Goal: Find specific page/section

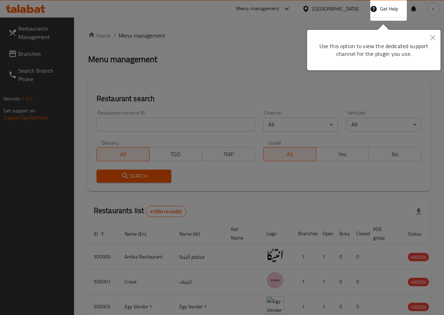
click at [305, 34] on div at bounding box center [222, 157] width 444 height 315
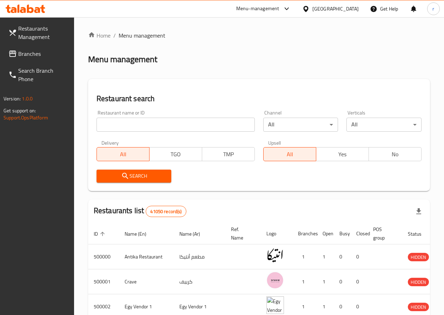
click at [310, 8] on icon at bounding box center [305, 8] width 7 height 7
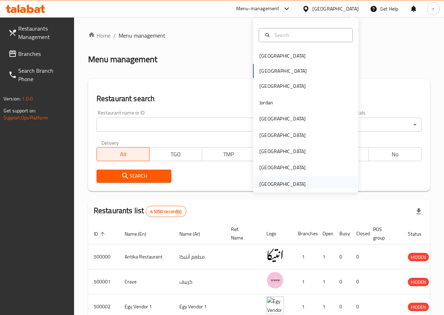
click at [297, 180] on div "[GEOGRAPHIC_DATA]" at bounding box center [282, 184] width 46 height 8
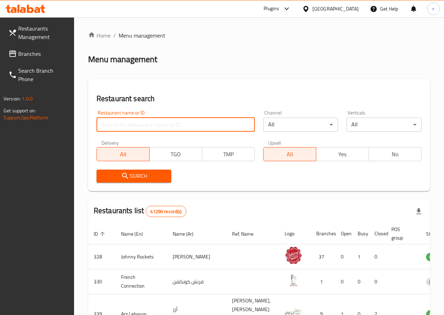
paste input "777306"
type input "777306"
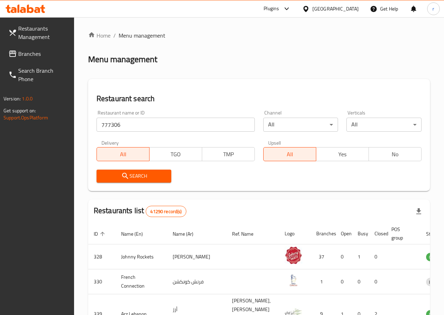
click at [43, 55] on span "Branches" at bounding box center [43, 54] width 50 height 8
